Goal: Complete application form

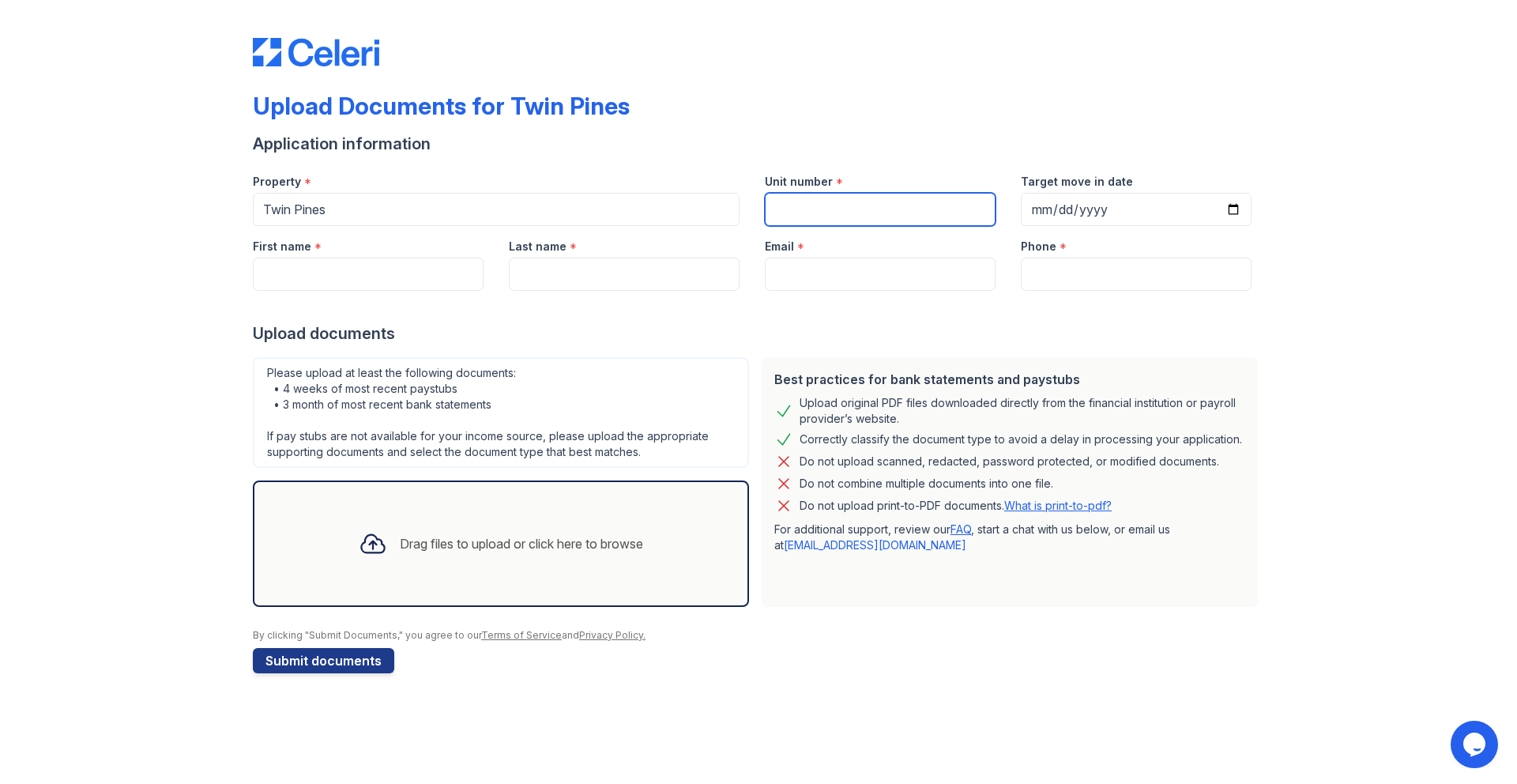
click at [788, 219] on input "Unit number" at bounding box center [881, 210] width 231 height 33
type input "T2"
click at [1241, 210] on input "Target move in date" at bounding box center [1136, 210] width 231 height 33
click at [1238, 210] on input "Target move in date" at bounding box center [1136, 210] width 231 height 33
type input "[DATE]"
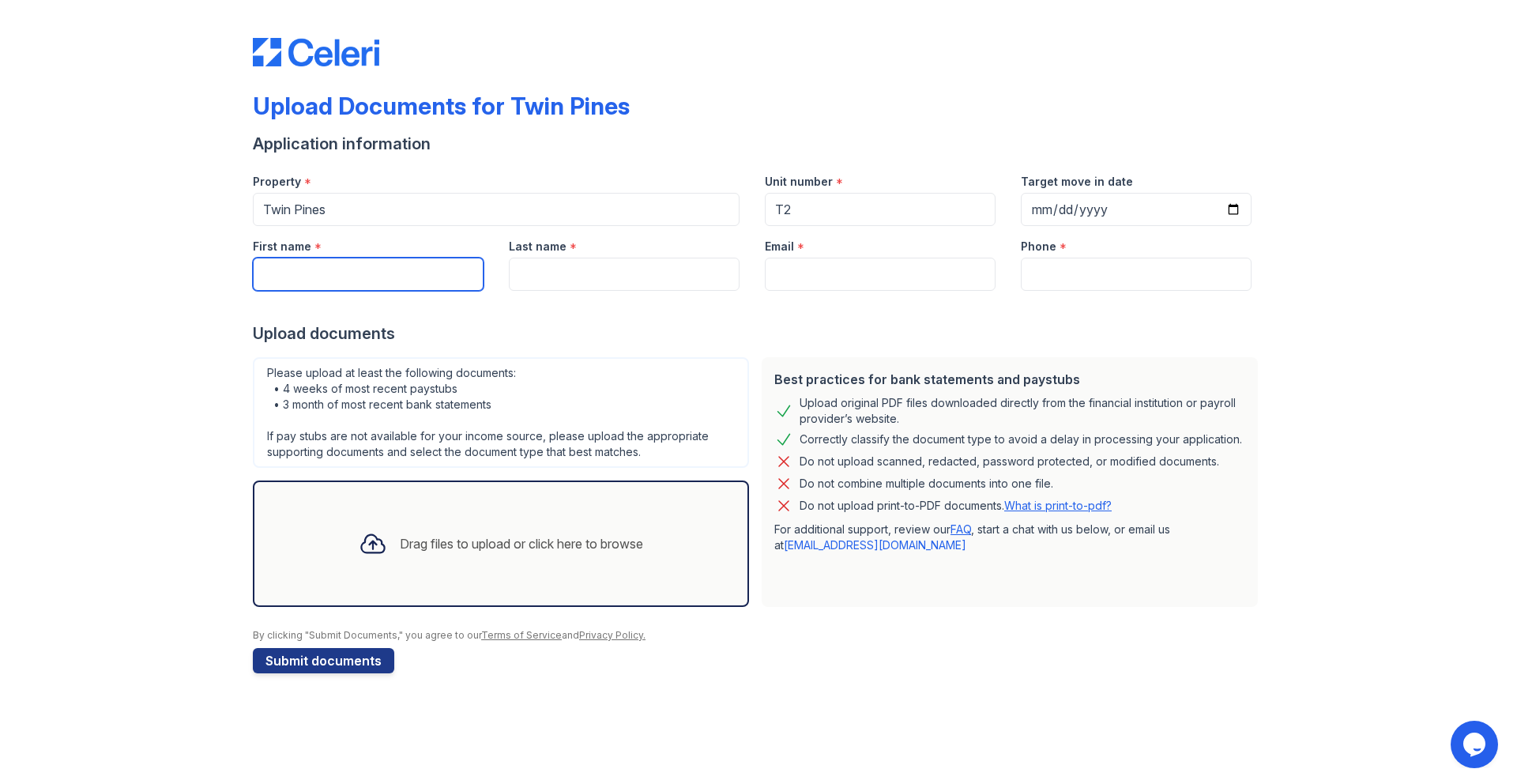
click at [292, 267] on input "First name" at bounding box center [368, 275] width 231 height 33
type input "[PERSON_NAME]"
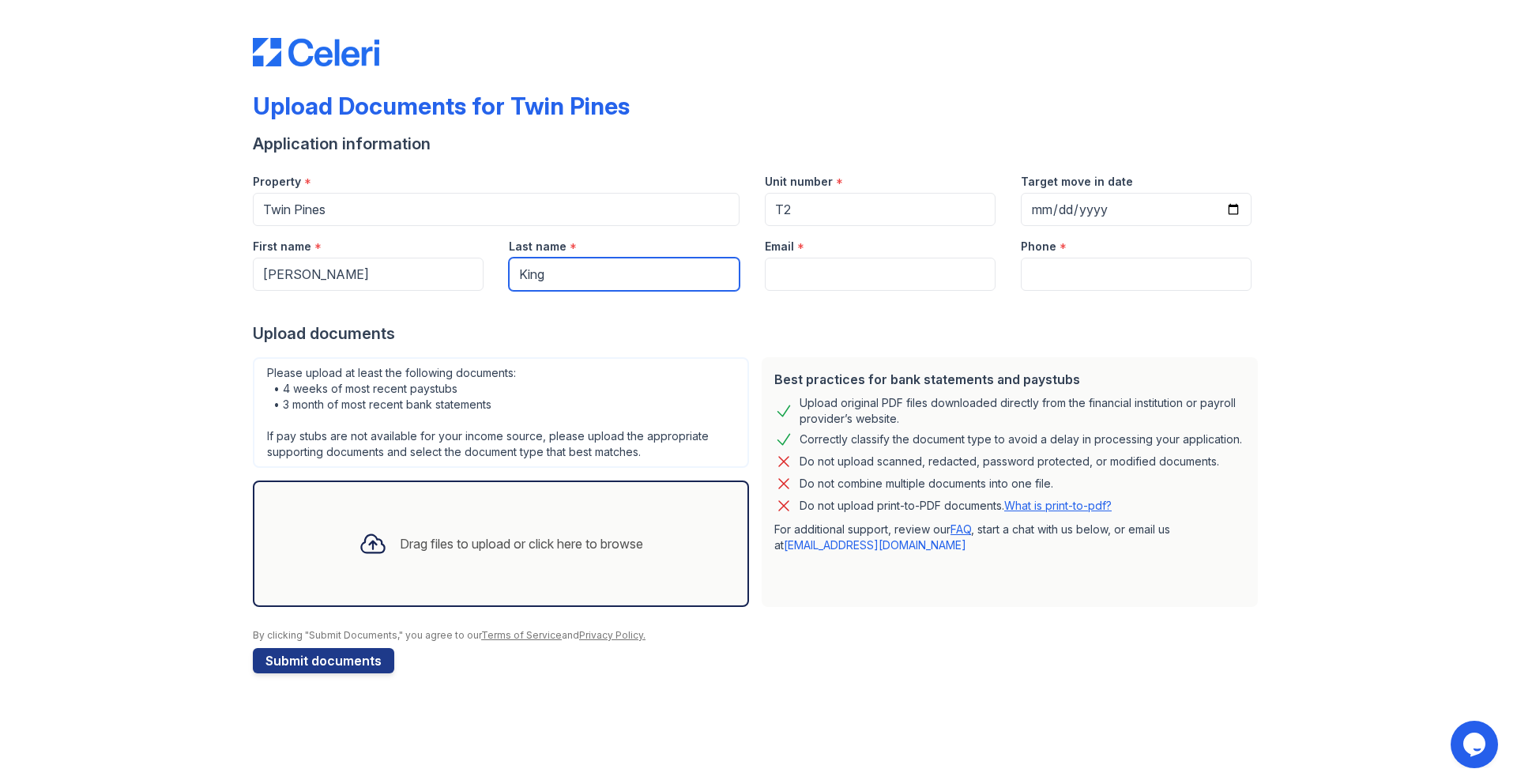
type input "King"
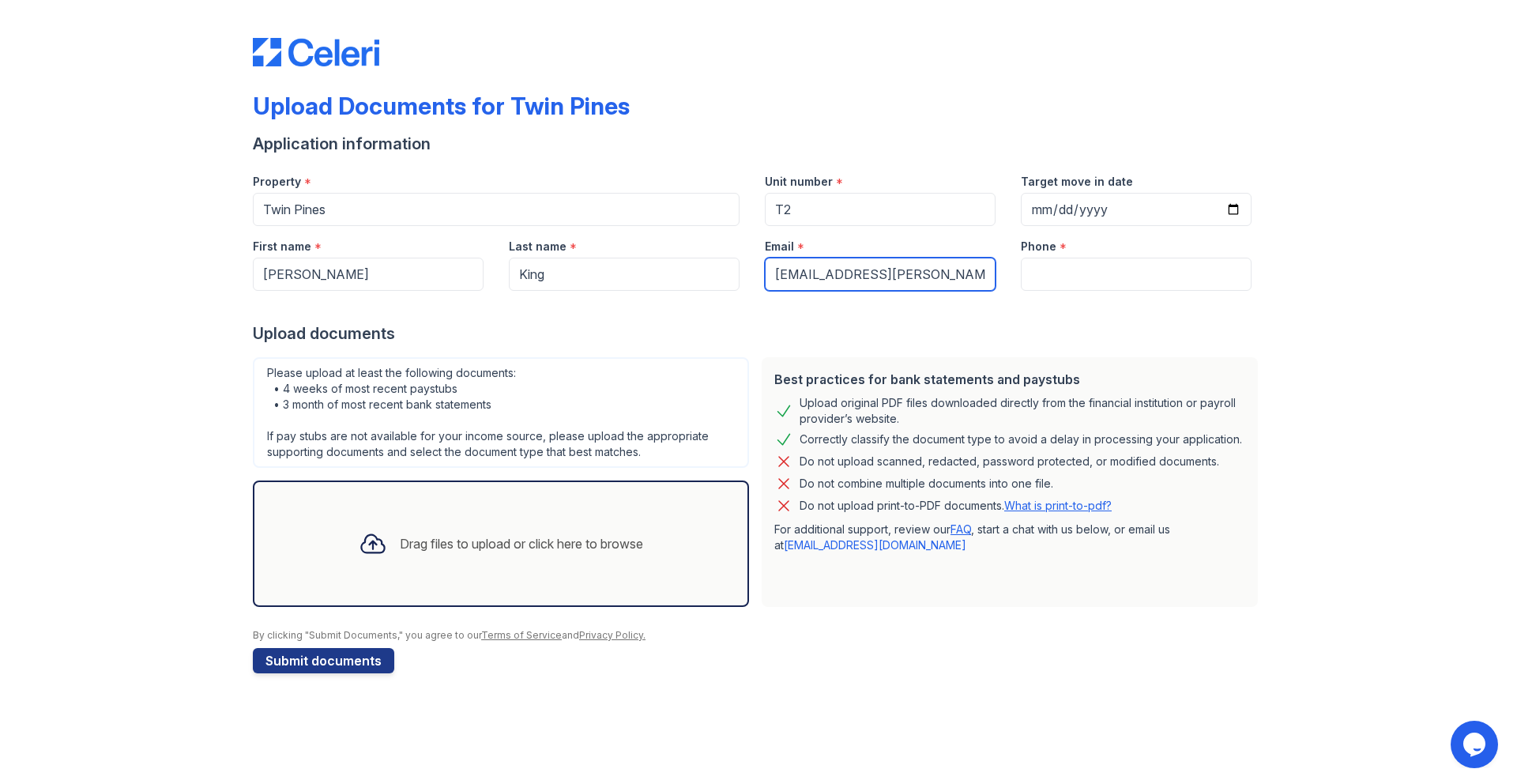
type input "[EMAIL_ADDRESS][PERSON_NAME][DOMAIN_NAME]"
click at [1096, 276] on input "Phone" at bounding box center [1136, 275] width 231 height 33
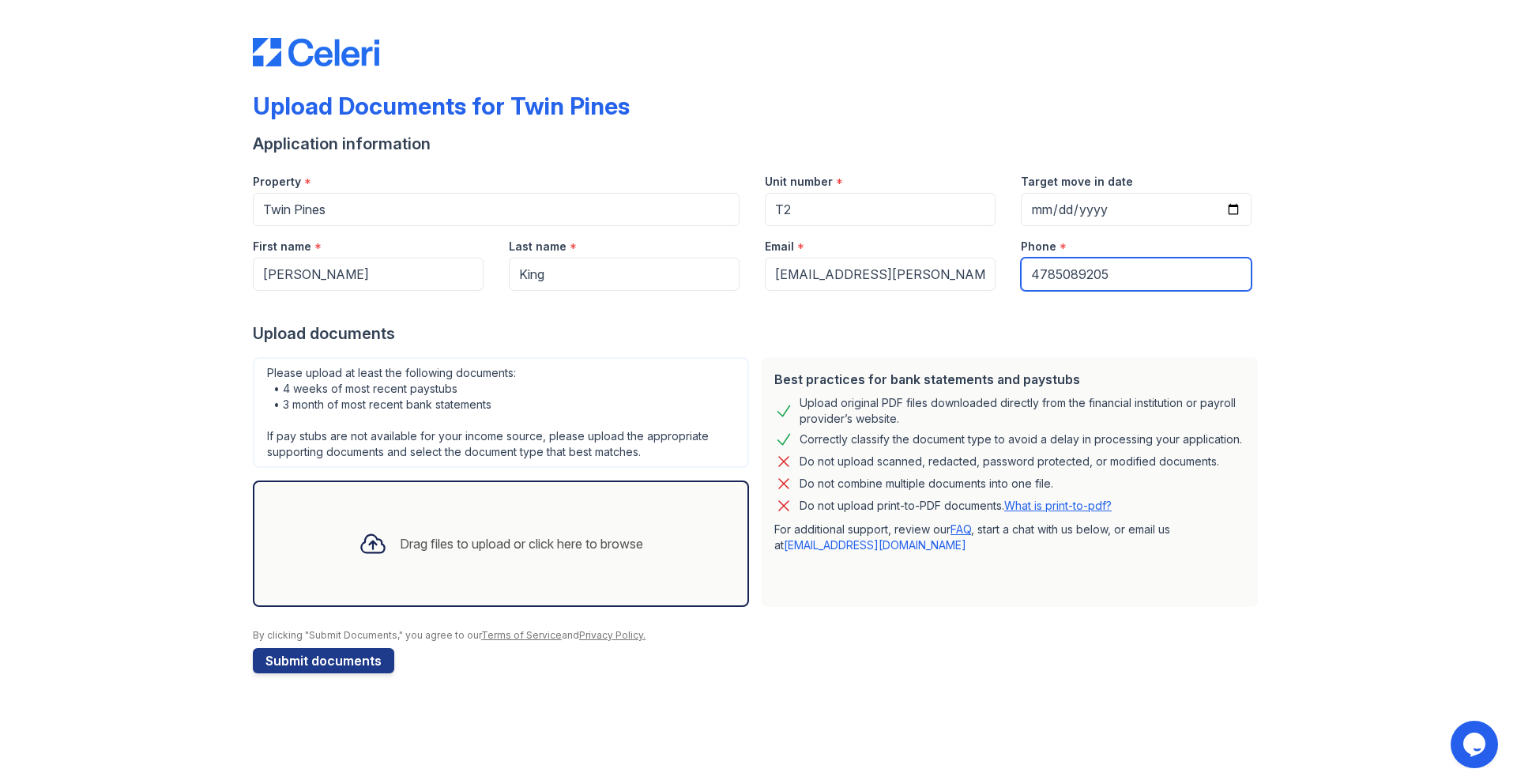
type input "4785089205"
click at [448, 546] on div "Drag files to upload or click here to browse" at bounding box center [521, 544] width 243 height 19
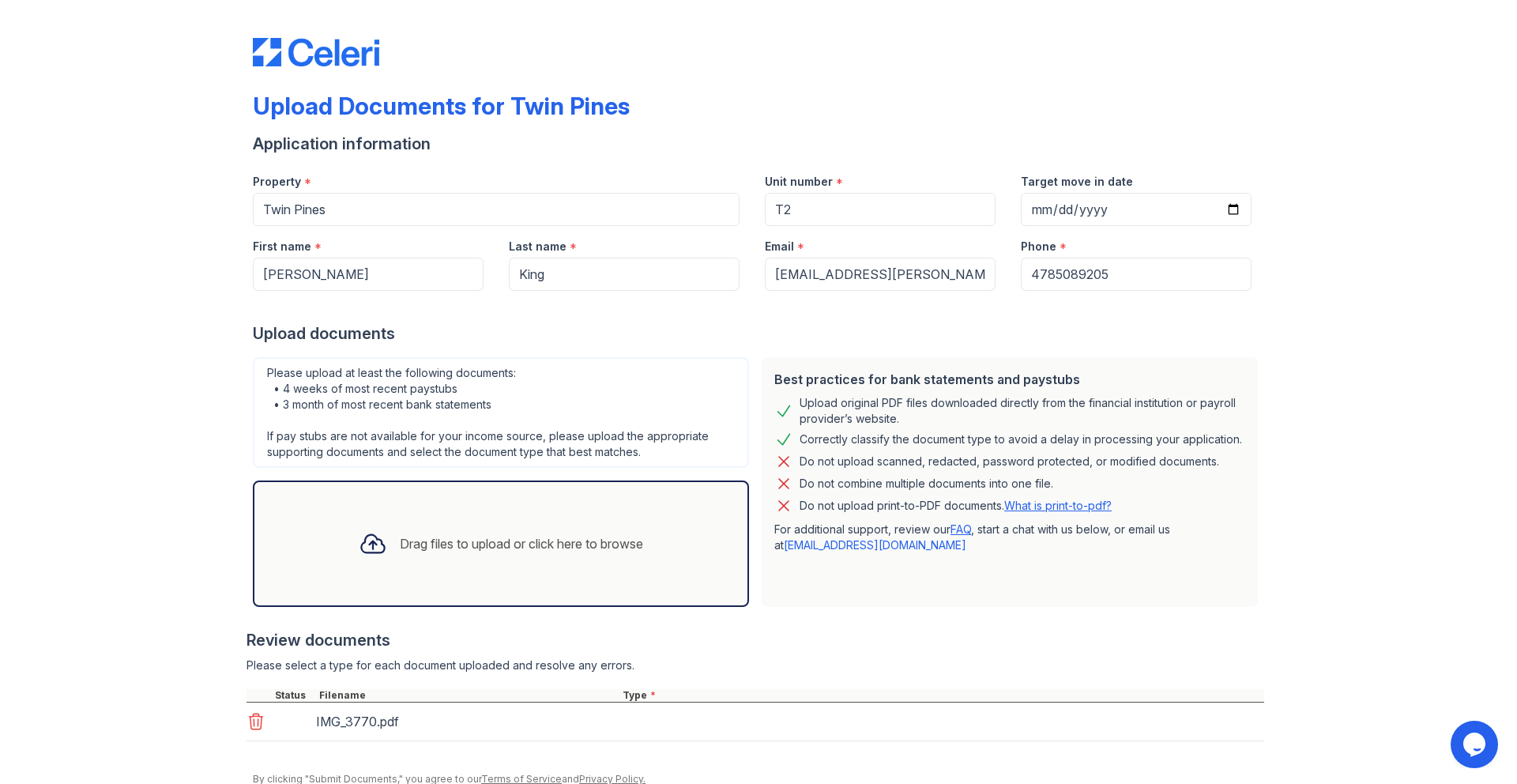
scroll to position [65, 0]
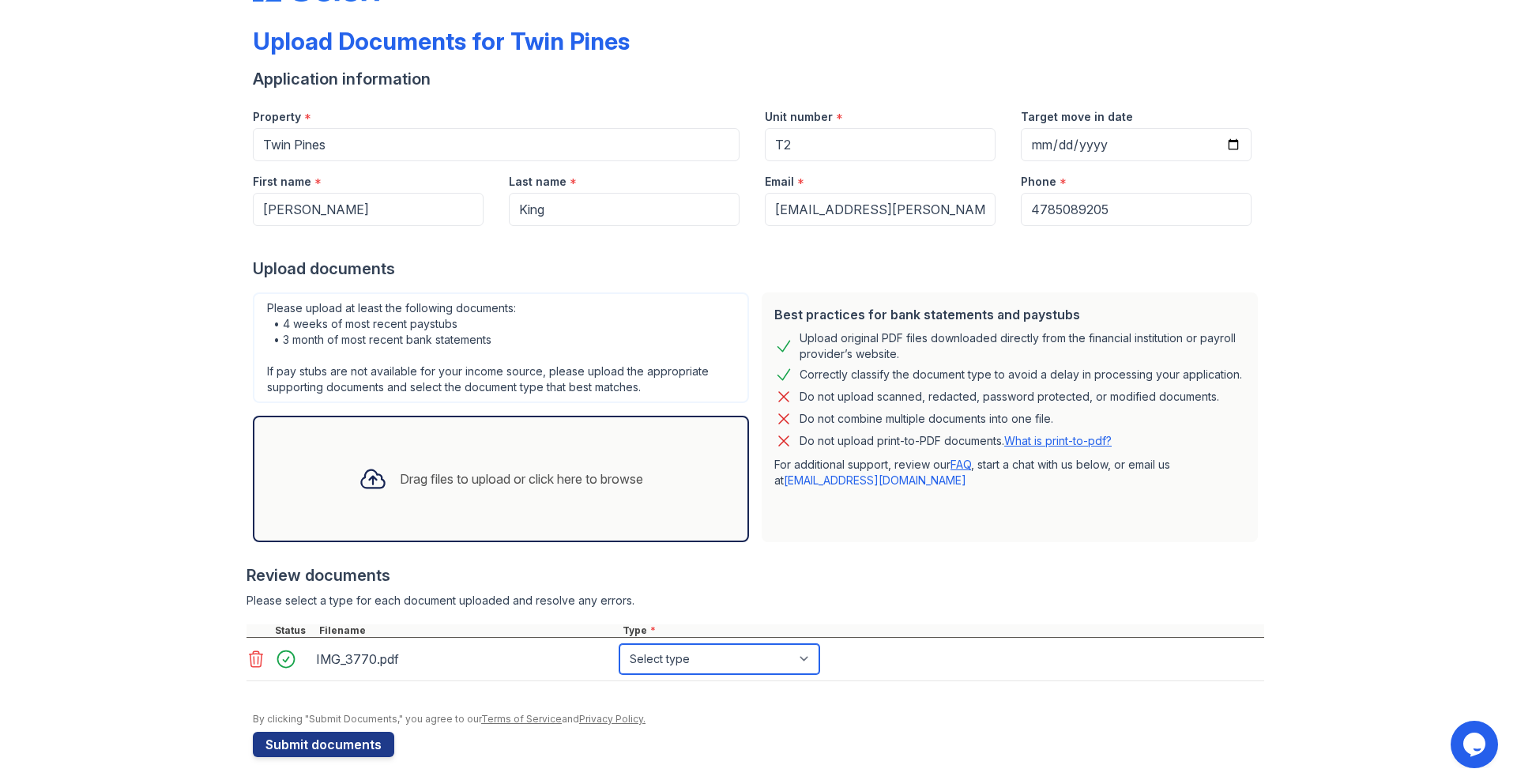
click at [680, 661] on select "Select type Paystub Bank Statement Offer Letter Tax Documents Benefit Award Let…" at bounding box center [719, 659] width 199 height 30
select select "paystub"
click at [620, 644] on select "Select type Paystub Bank Statement Offer Letter Tax Documents Benefit Award Let…" at bounding box center [719, 659] width 199 height 30
click at [353, 743] on button "Submit documents" at bounding box center [324, 744] width 141 height 25
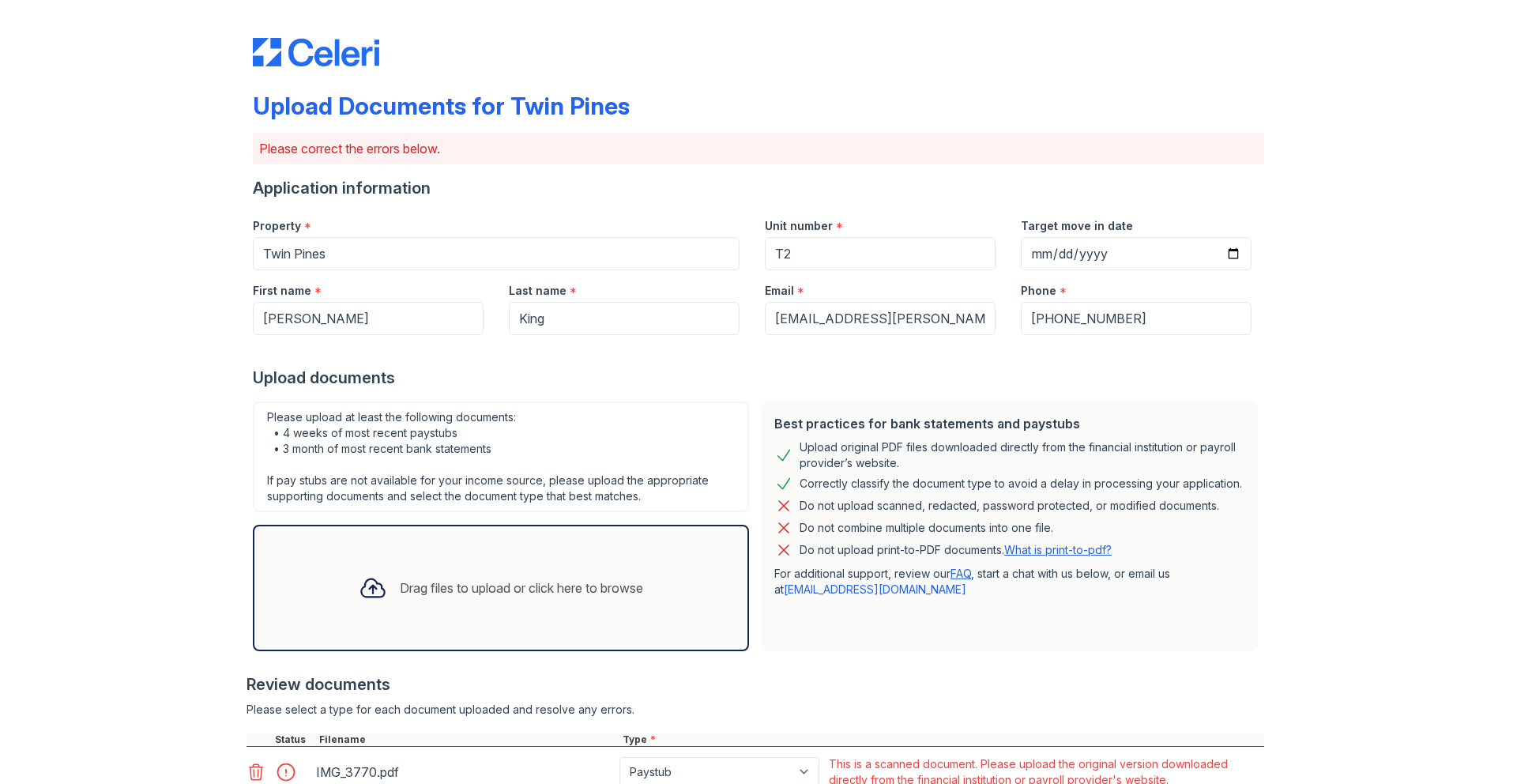
scroll to position [173, 0]
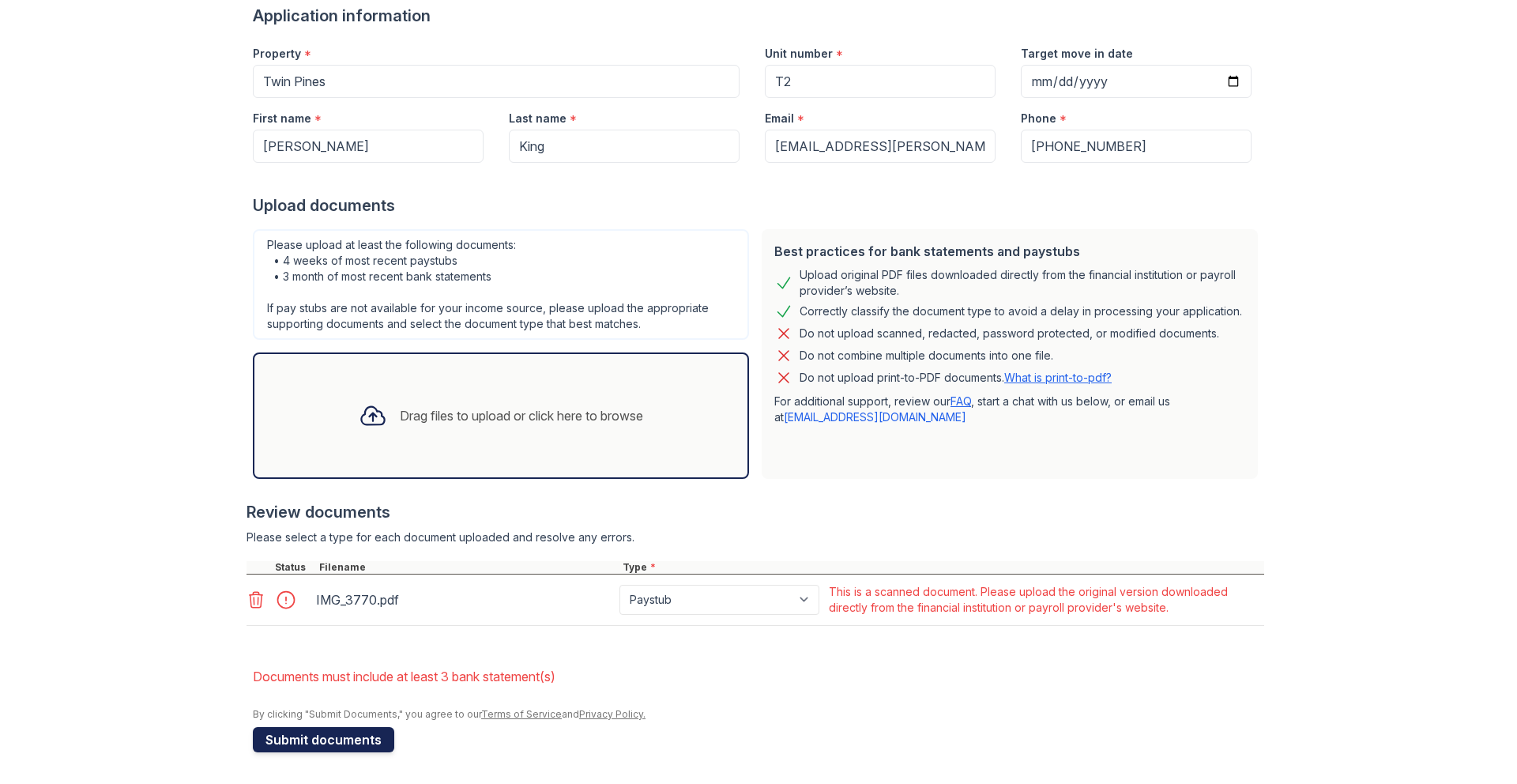
click at [331, 741] on button "Submit documents" at bounding box center [324, 739] width 141 height 25
click at [427, 425] on div "Drag files to upload or click here to browse" at bounding box center [501, 416] width 310 height 54
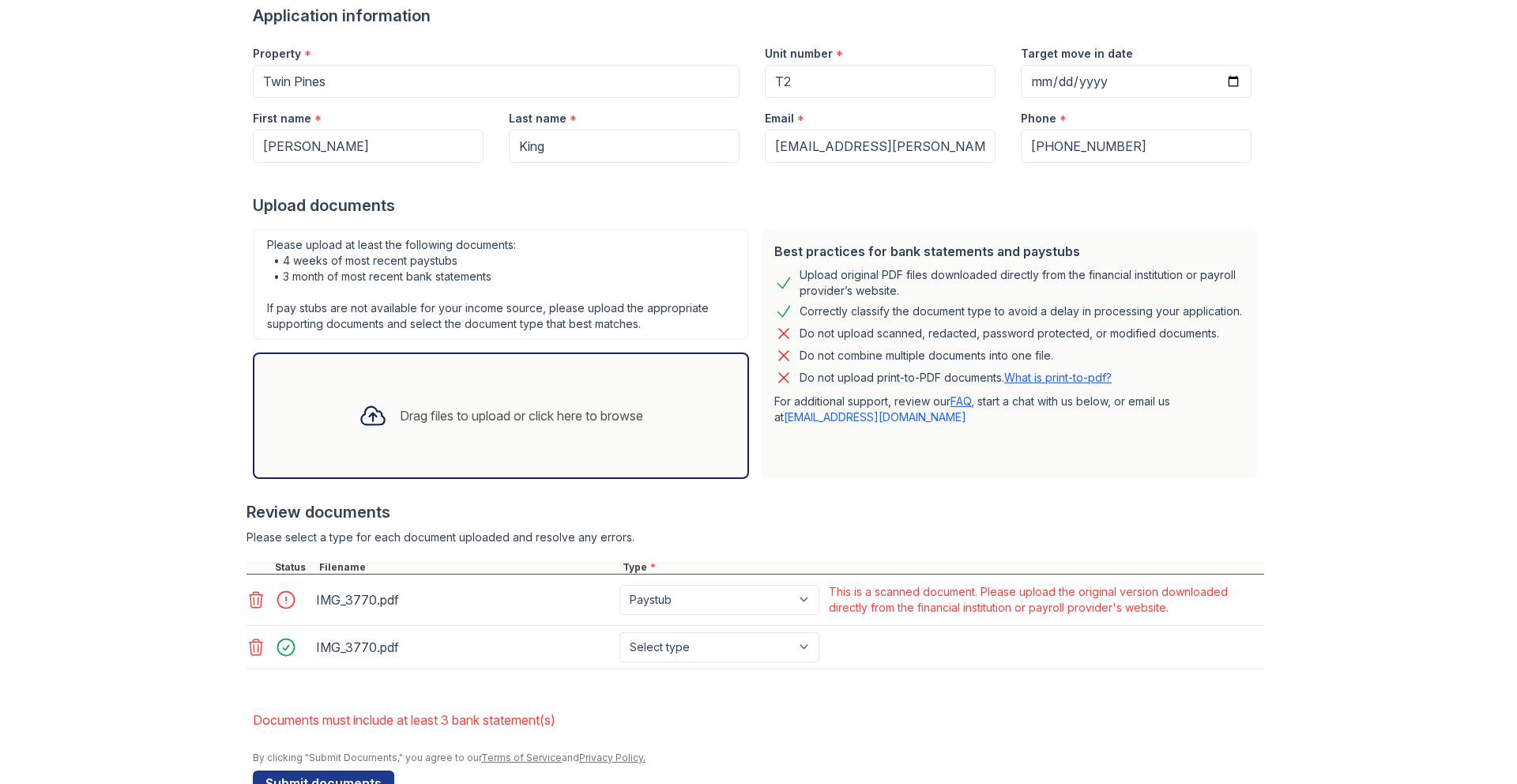
click at [254, 644] on icon at bounding box center [256, 647] width 19 height 19
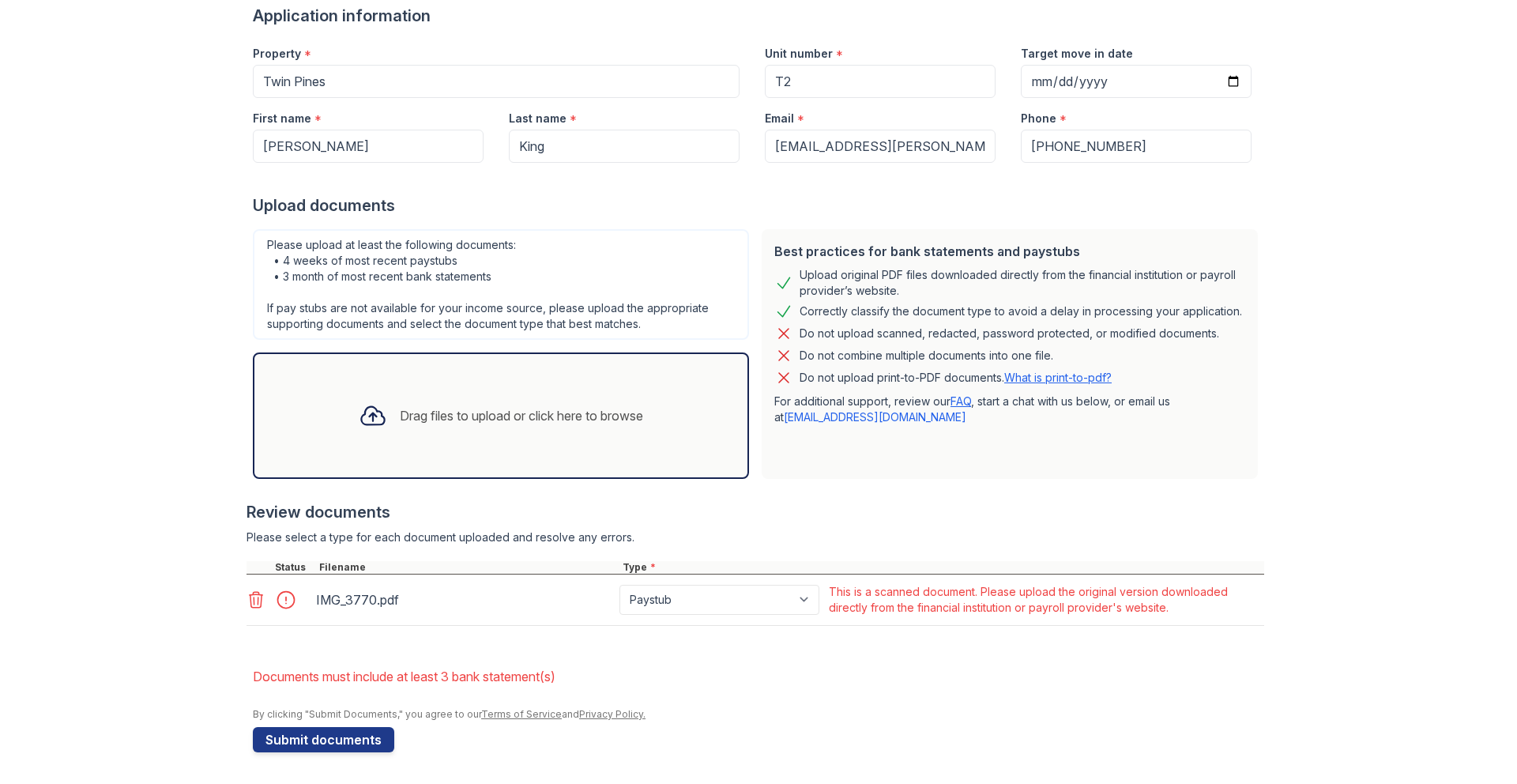
click at [255, 598] on icon at bounding box center [256, 599] width 19 height 19
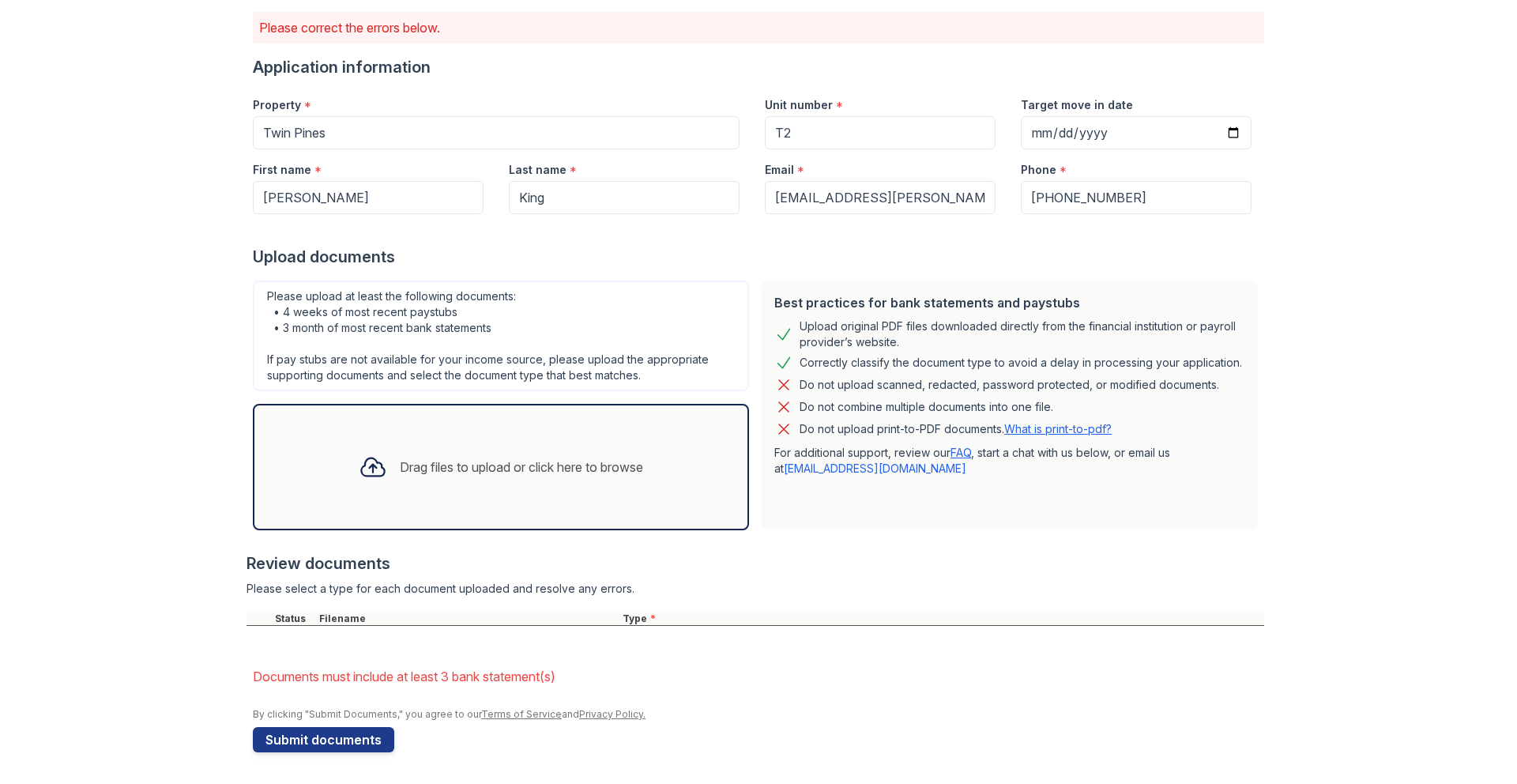
click at [434, 478] on div "Drag files to upload or click here to browse" at bounding box center [501, 467] width 310 height 54
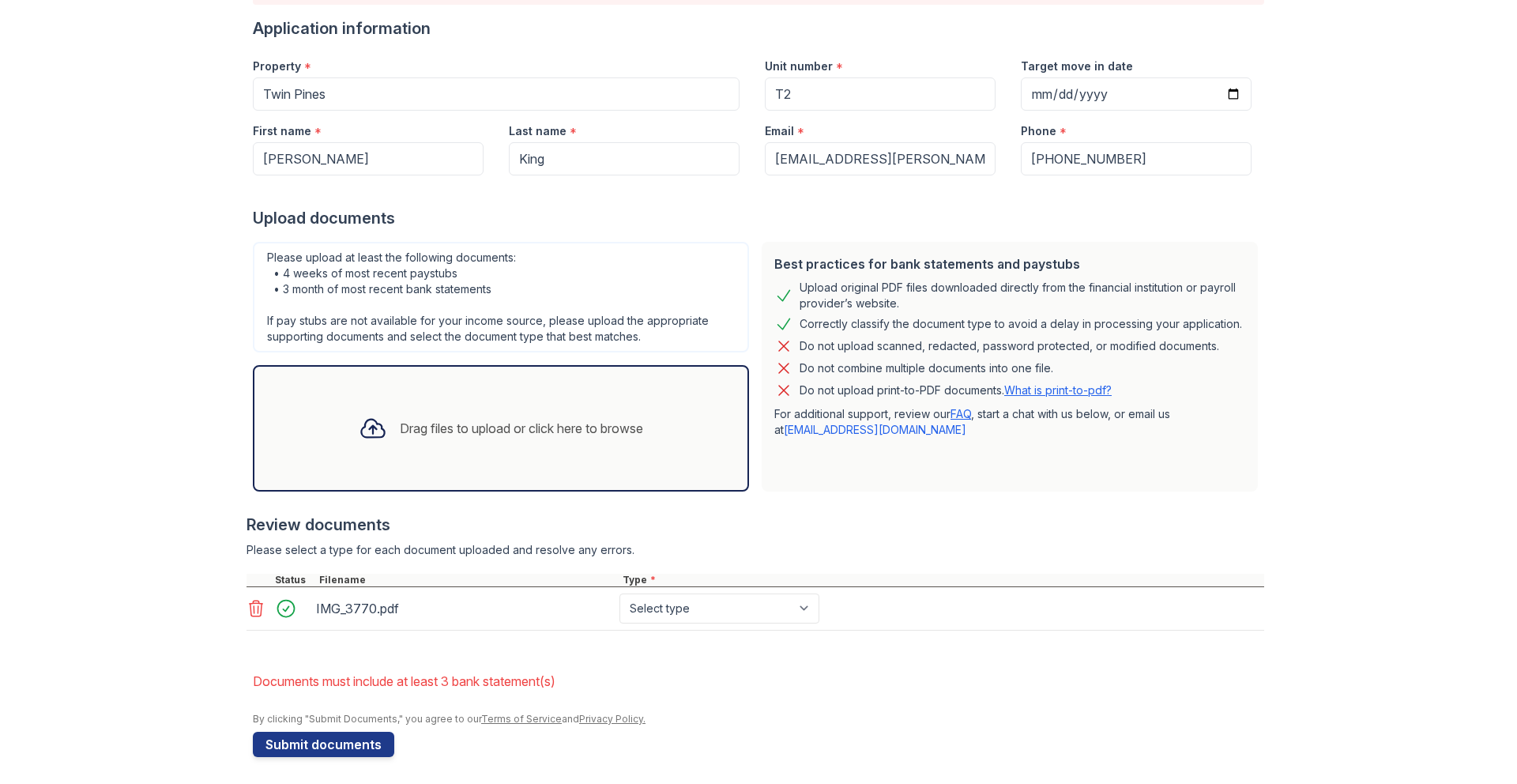
scroll to position [164, 0]
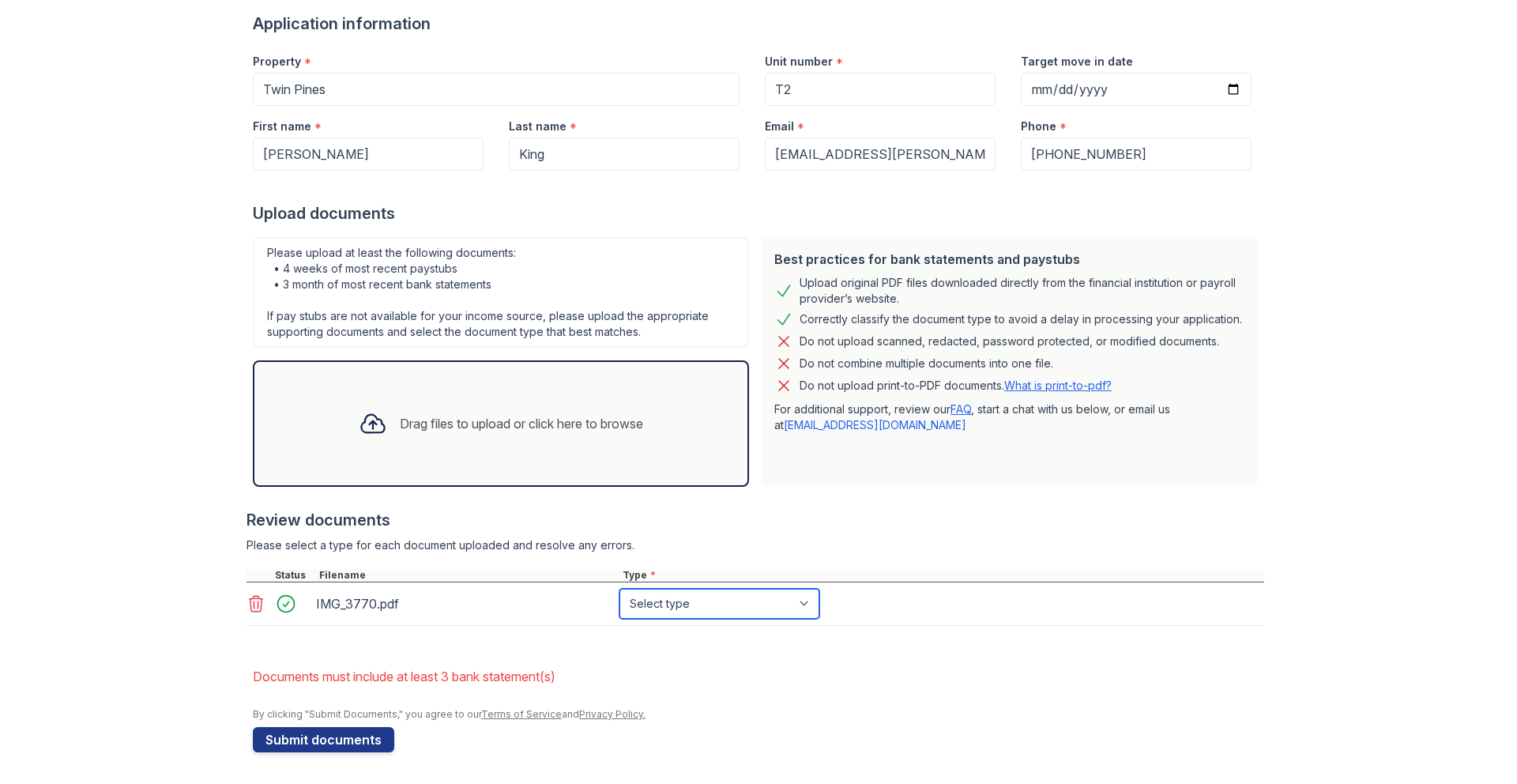
click at [714, 605] on select "Select type Paystub Bank Statement Offer Letter Tax Documents Benefit Award Let…" at bounding box center [719, 604] width 199 height 30
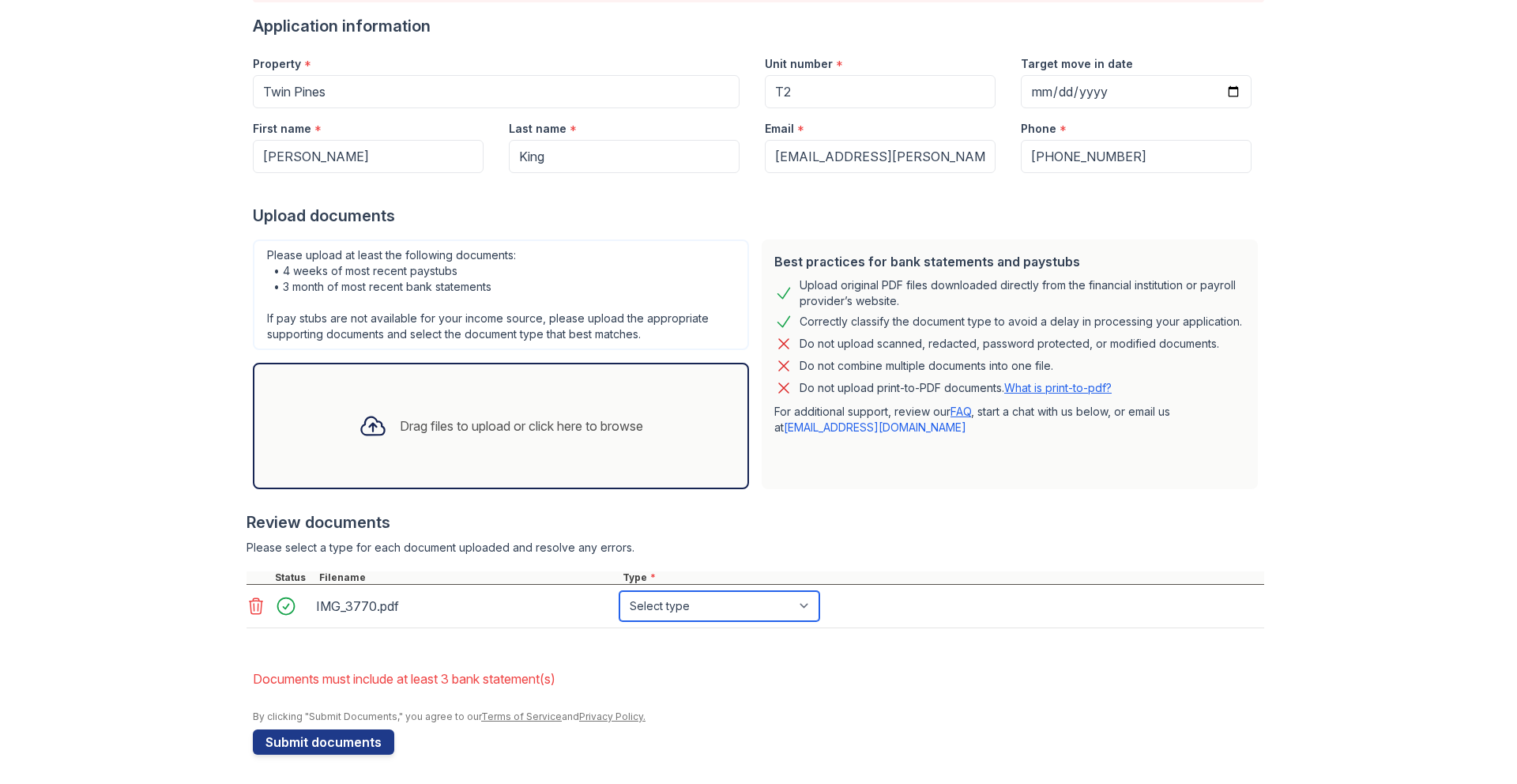
select select "paystub"
click at [620, 591] on select "Select type Paystub Bank Statement Offer Letter Tax Documents Benefit Award Let…" at bounding box center [719, 606] width 199 height 30
click at [330, 743] on button "Submit documents" at bounding box center [324, 741] width 141 height 25
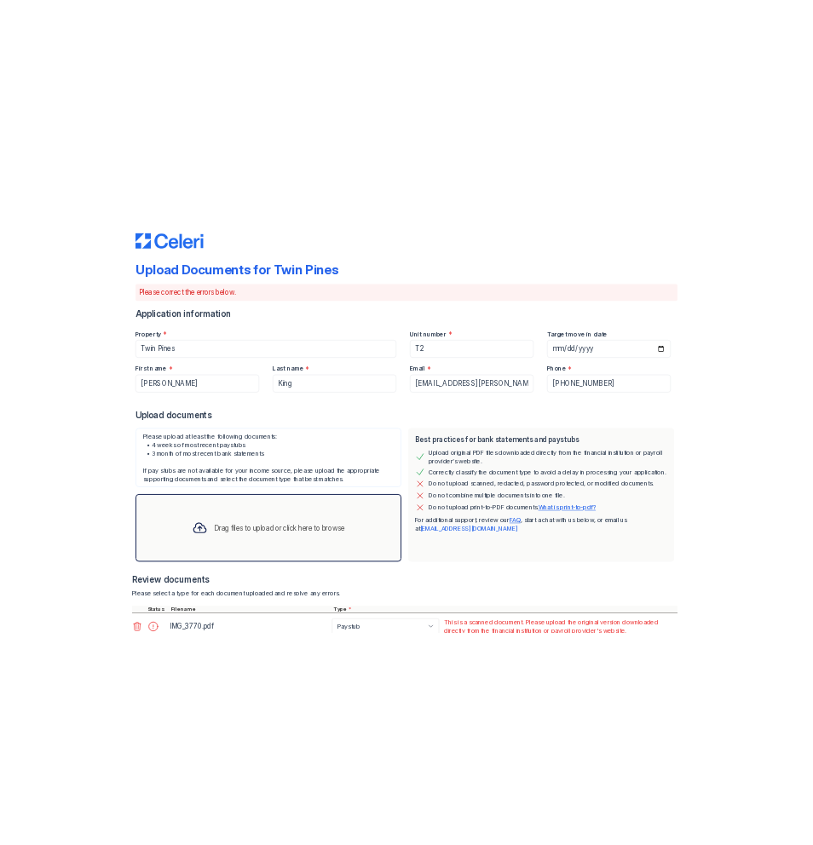
scroll to position [186, 0]
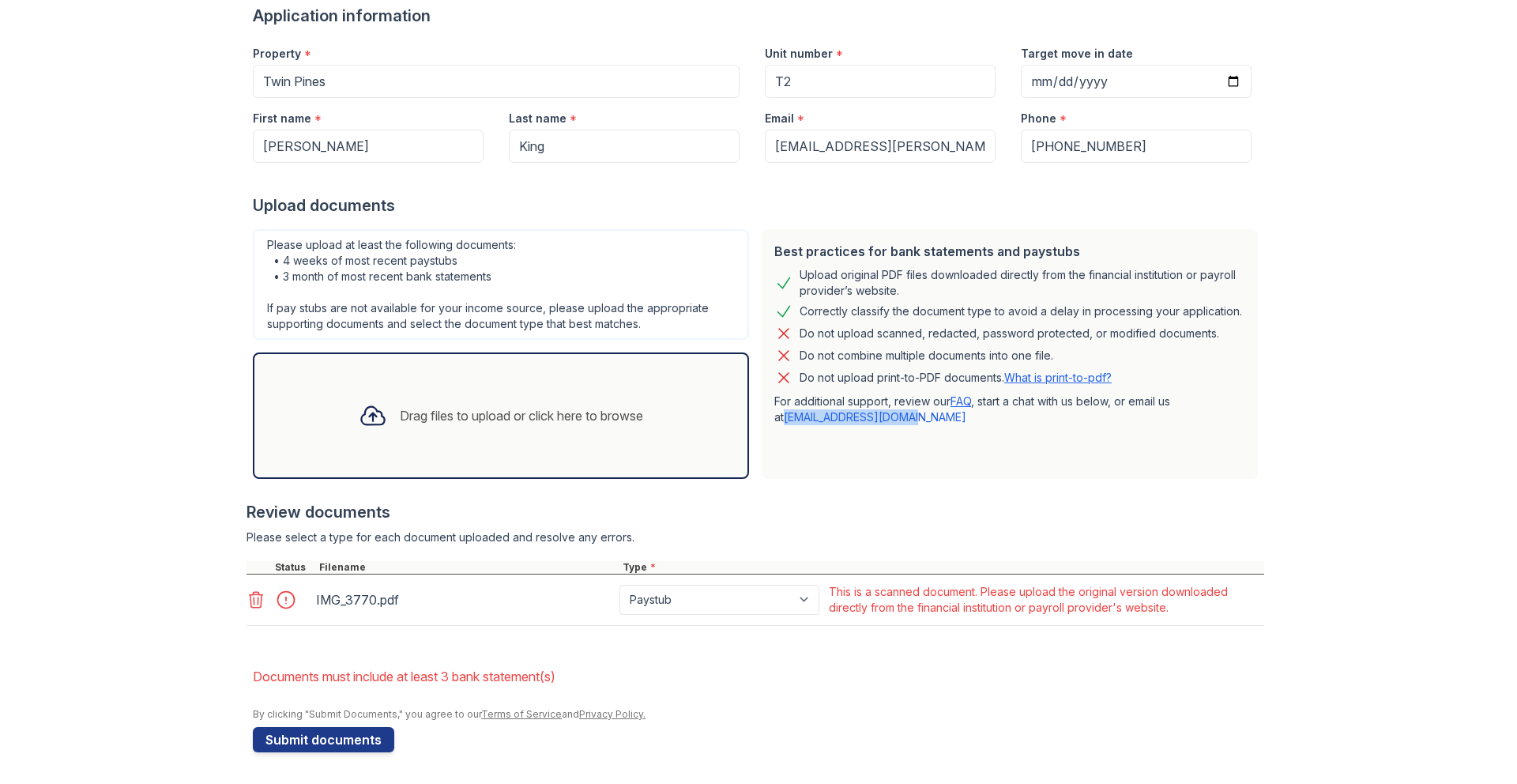
drag, startPoint x: 908, startPoint y: 418, endPoint x: 776, endPoint y: 417, distance: 132.0
click at [776, 418] on p "For additional support, review our FAQ , start a chat with us below, or email u…" at bounding box center [1010, 409] width 471 height 32
click at [793, 418] on link "[EMAIL_ADDRESS][DOMAIN_NAME]" at bounding box center [875, 417] width 183 height 13
click at [848, 509] on div "Review documents" at bounding box center [755, 512] width 1018 height 22
click at [1019, 461] on div "Best practices for bank statements and paystubs Upload original PDF files downl…" at bounding box center [1009, 353] width 496 height 250
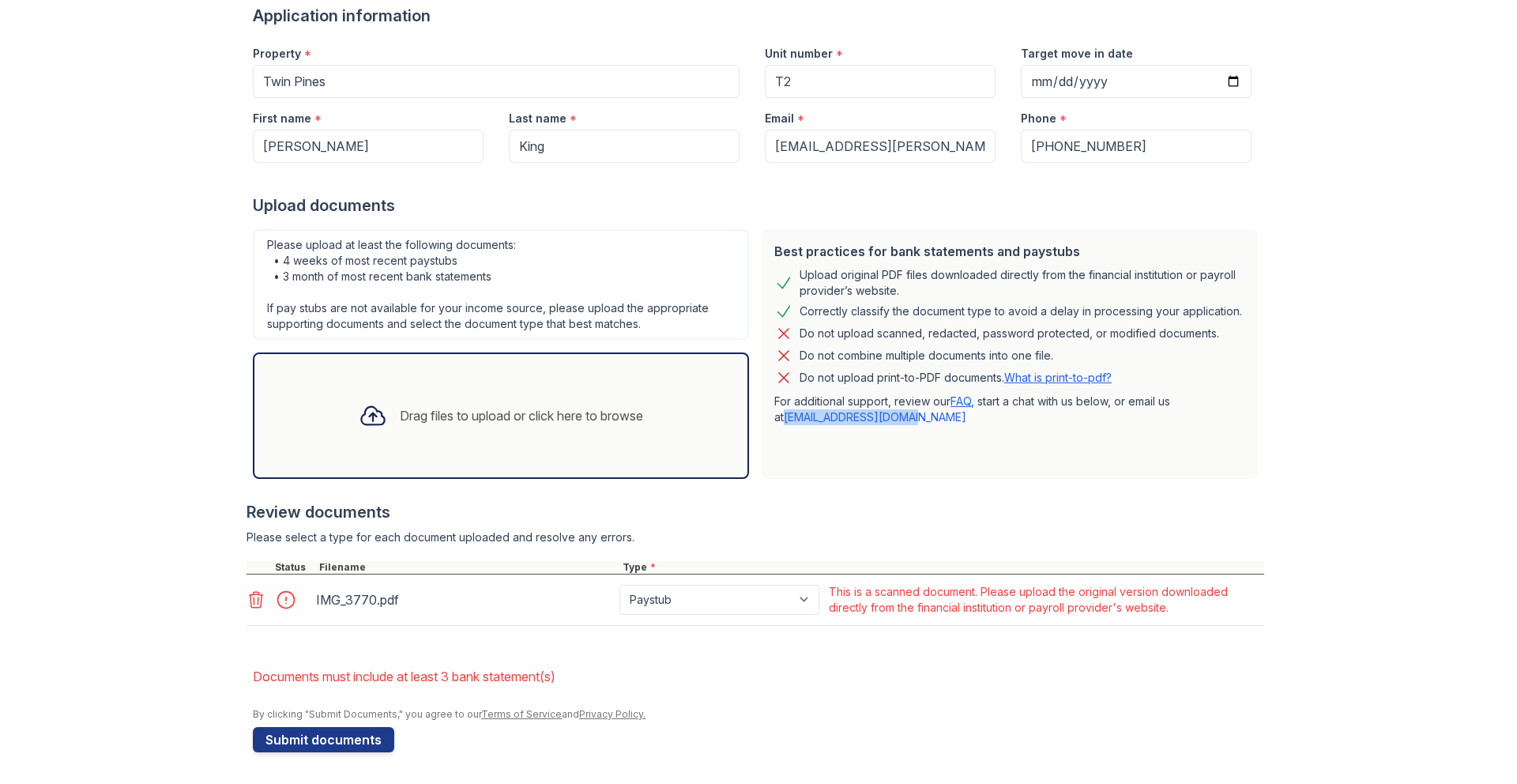
drag, startPoint x: 906, startPoint y: 414, endPoint x: 778, endPoint y: 416, distance: 128.0
click at [776, 416] on p "For additional support, review our FAQ , start a chat with us below, or email u…" at bounding box center [1010, 409] width 471 height 32
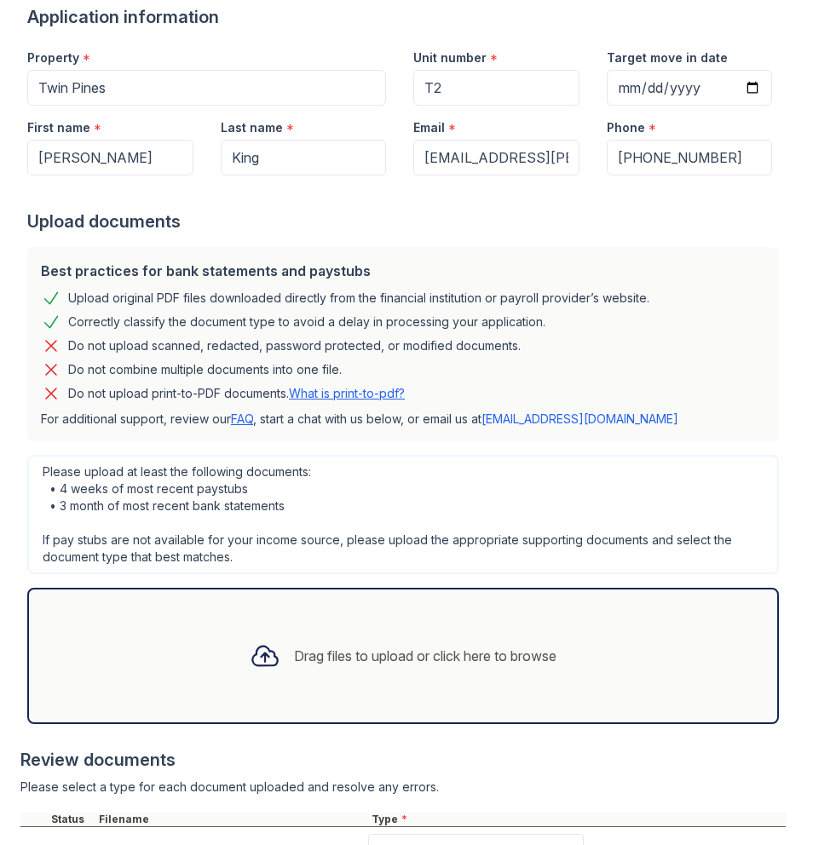
click at [795, 500] on div "Upload Documents for Twin Pines Please correct the errors below. Application in…" at bounding box center [406, 236] width 813 height 845
drag, startPoint x: 796, startPoint y: 500, endPoint x: 876, endPoint y: 500, distance: 80.9
click at [813, 500] on html "Upload Documents for Twin Pines Please correct the errors below. Application in…" at bounding box center [406, 422] width 813 height 845
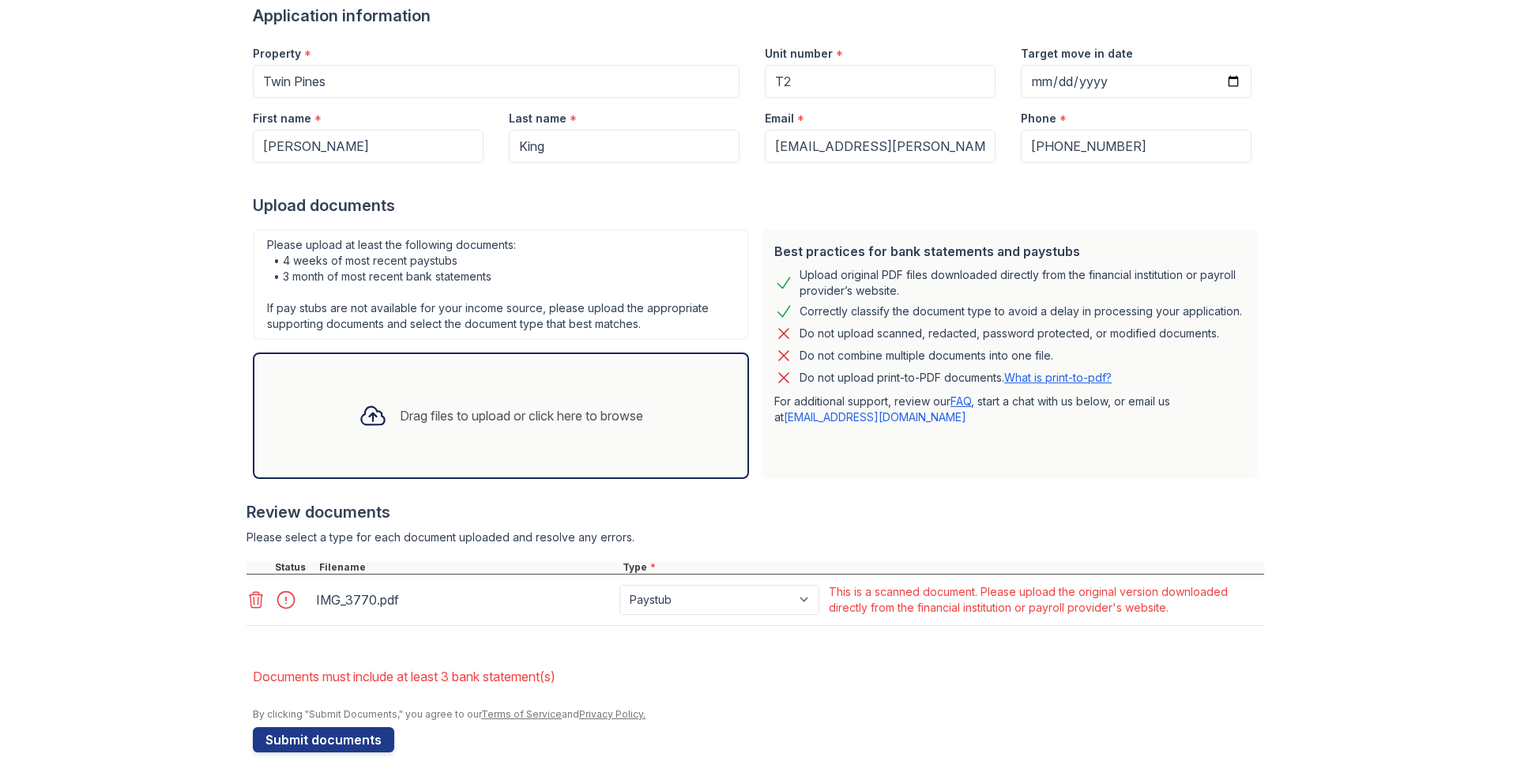
click at [520, 416] on div "Drag files to upload or click here to browse" at bounding box center [521, 416] width 243 height 19
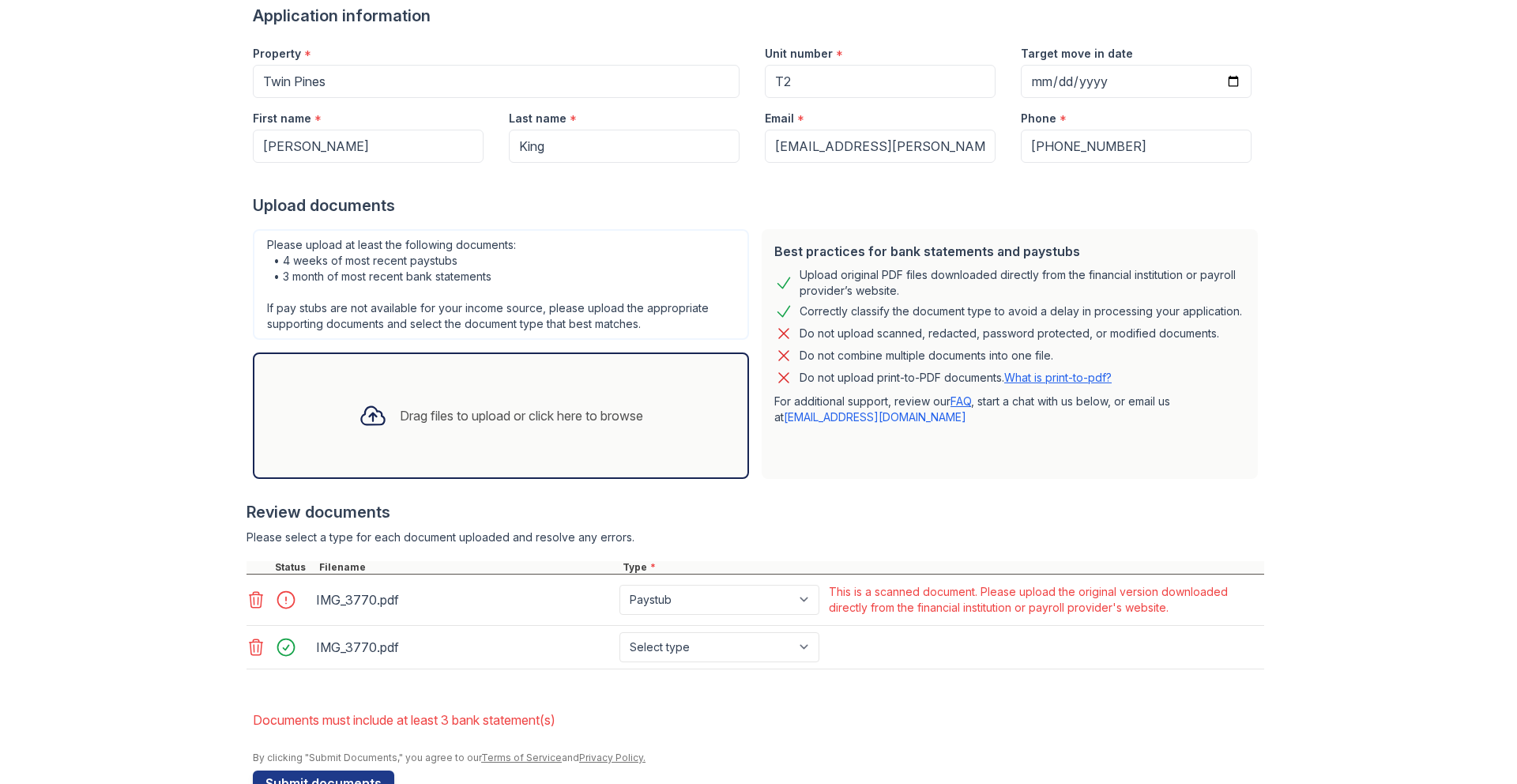
click at [259, 647] on icon at bounding box center [256, 647] width 19 height 19
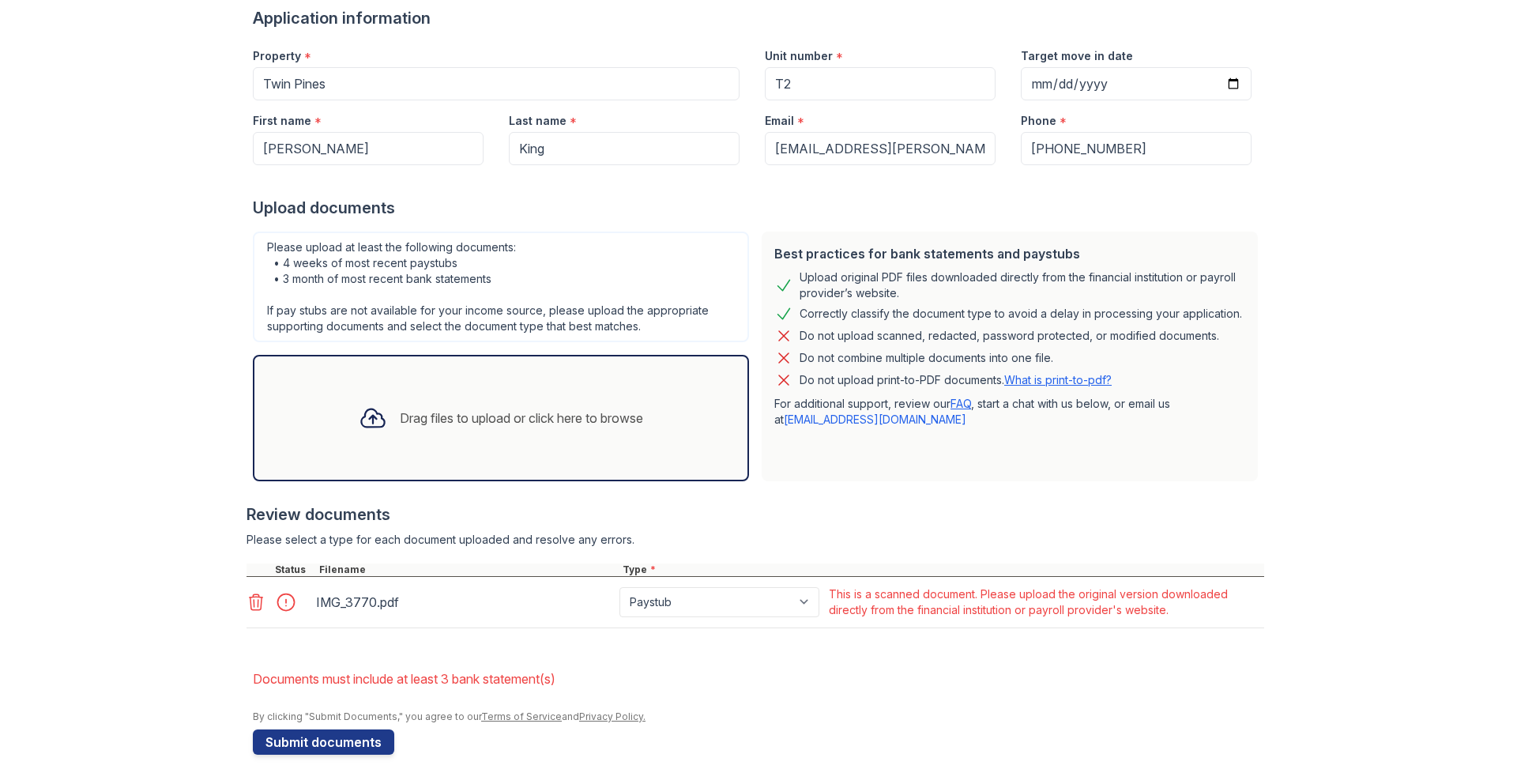
scroll to position [168, 0]
click at [249, 609] on icon at bounding box center [256, 604] width 19 height 19
